Goal: Contribute content: Contribute content

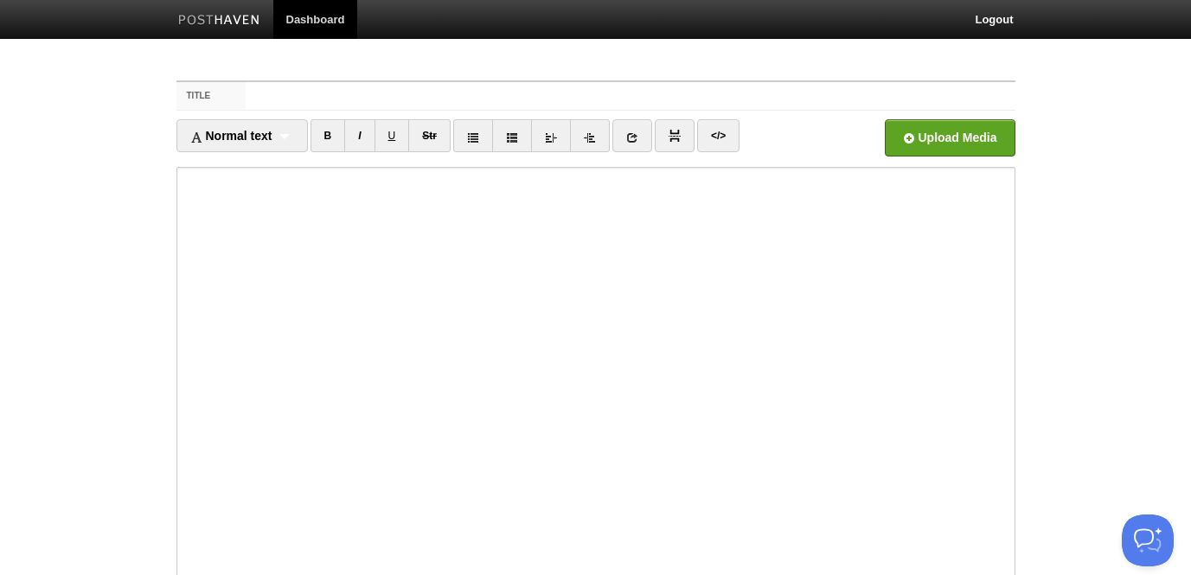
type input "F"
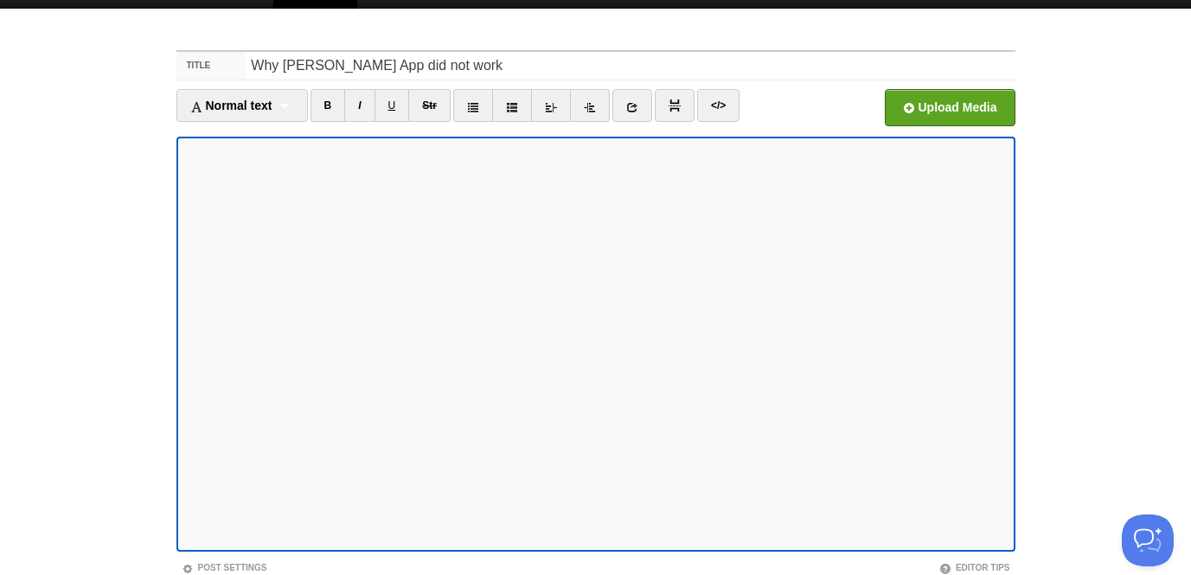
scroll to position [84, 0]
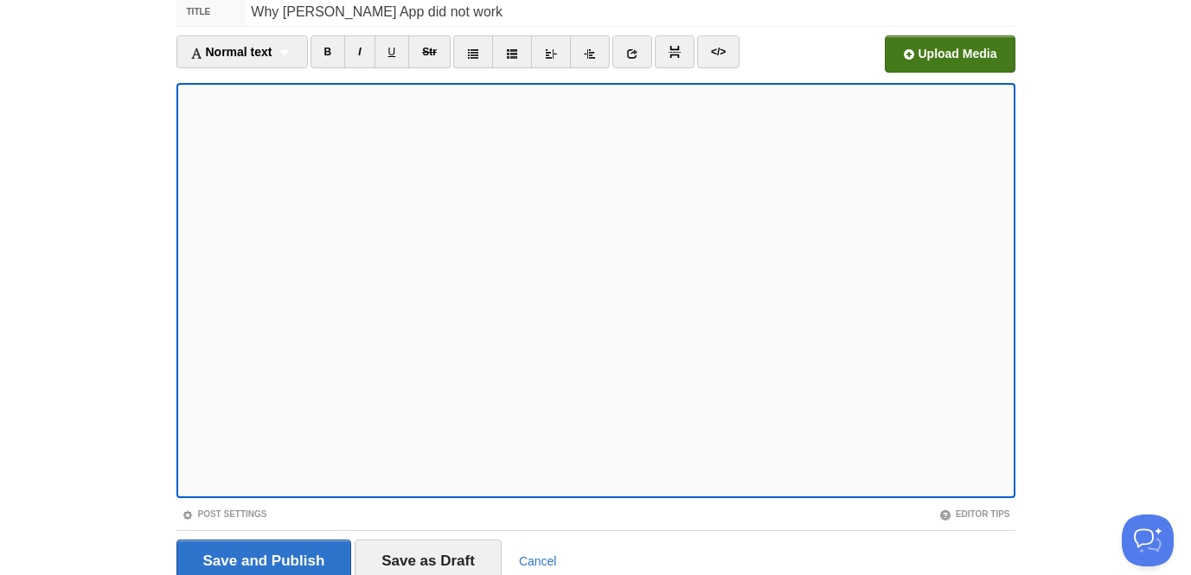
click at [926, 54] on input "file" at bounding box center [427, 59] width 1309 height 88
click at [717, 53] on link "</>" at bounding box center [718, 51] width 42 height 33
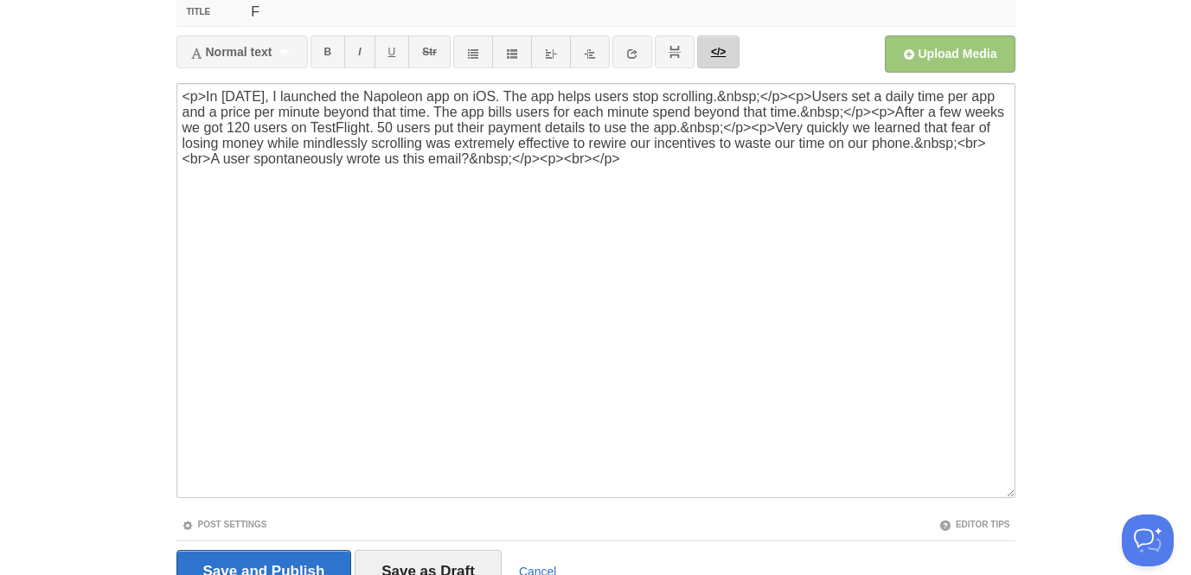
click at [721, 55] on link "</>" at bounding box center [718, 51] width 42 height 33
type input "F"
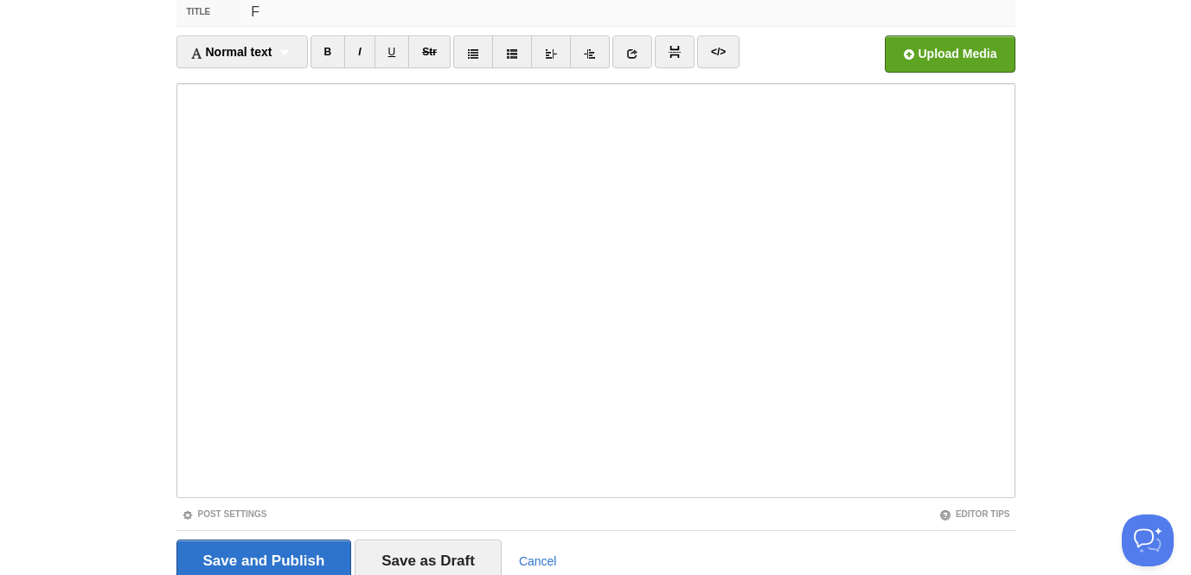
click at [406, 5] on input "F" at bounding box center [630, 12] width 769 height 28
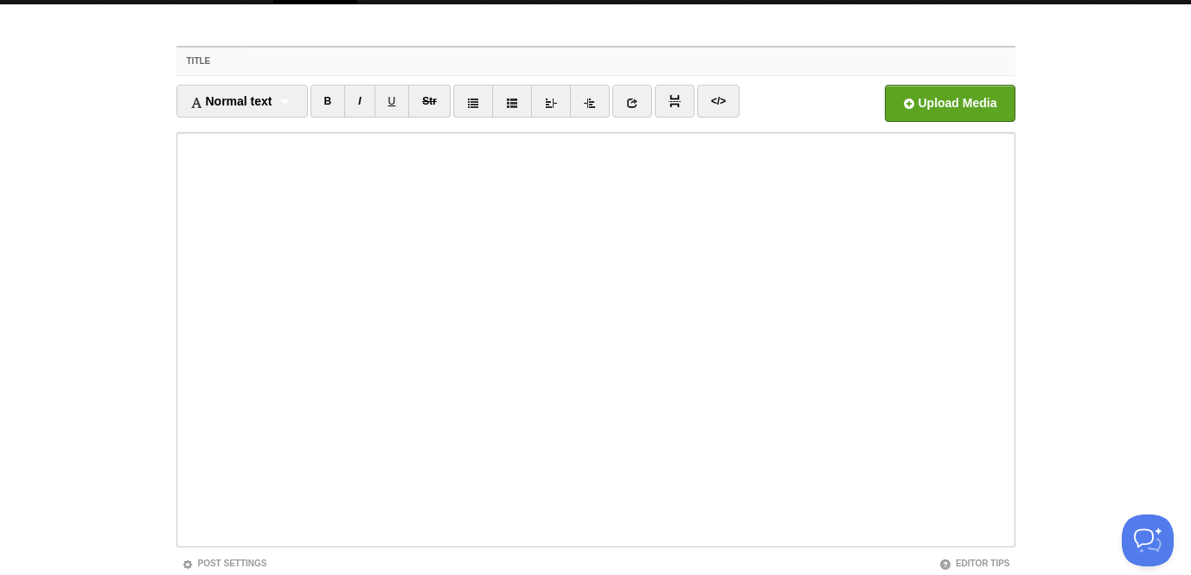
scroll to position [0, 0]
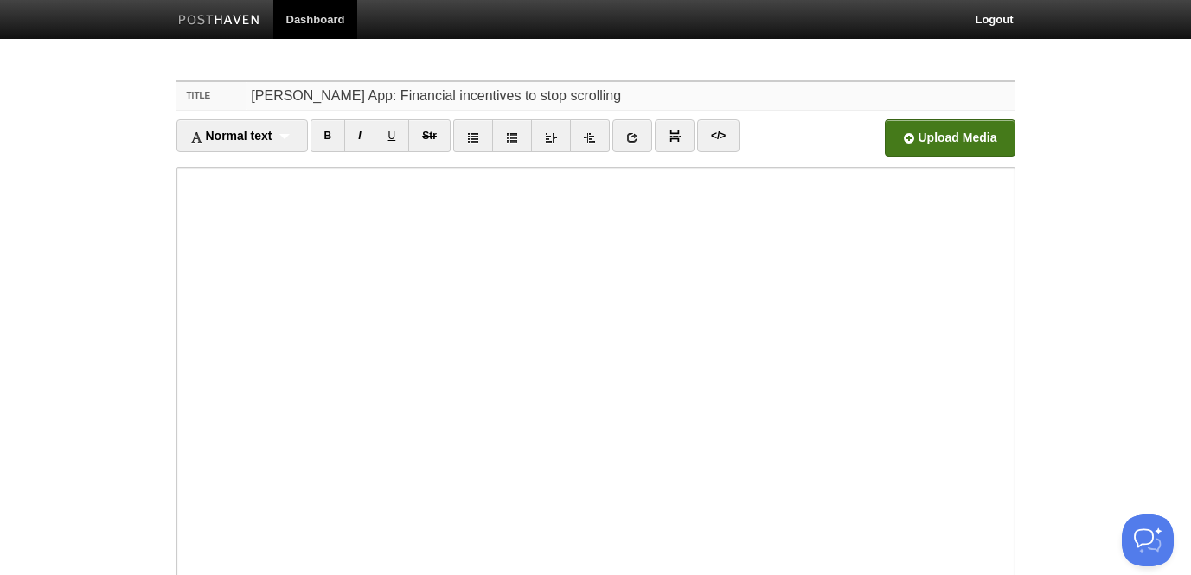
type input "[PERSON_NAME] App: Financial incentives to stop scrolling"
click at [949, 143] on input "Open in a new window" at bounding box center [427, 143] width 1309 height 88
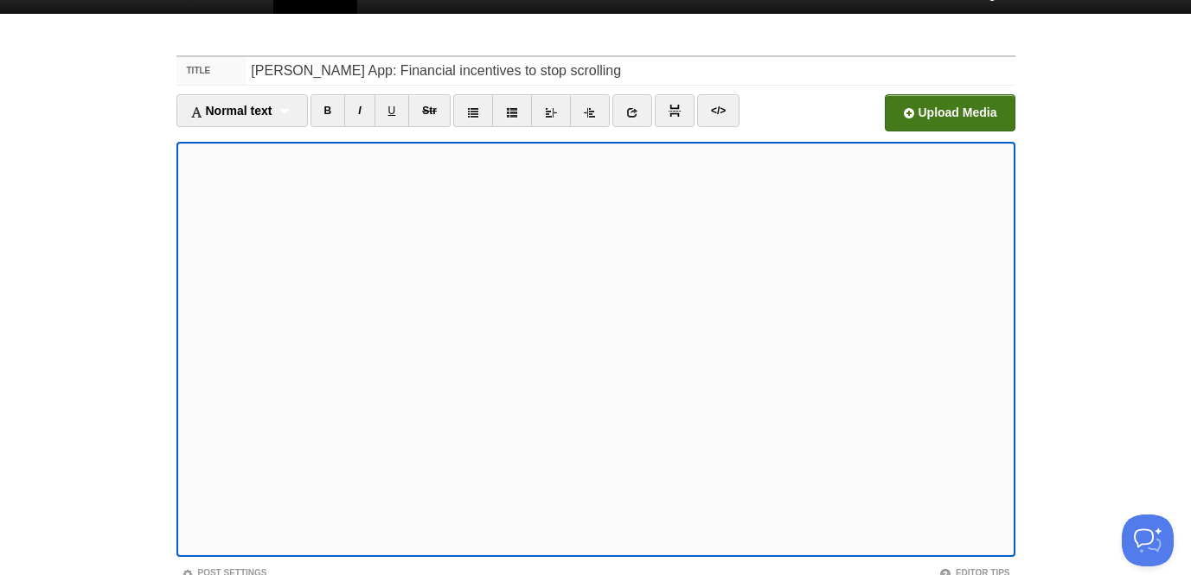
scroll to position [26, 0]
